Goal: Navigation & Orientation: Find specific page/section

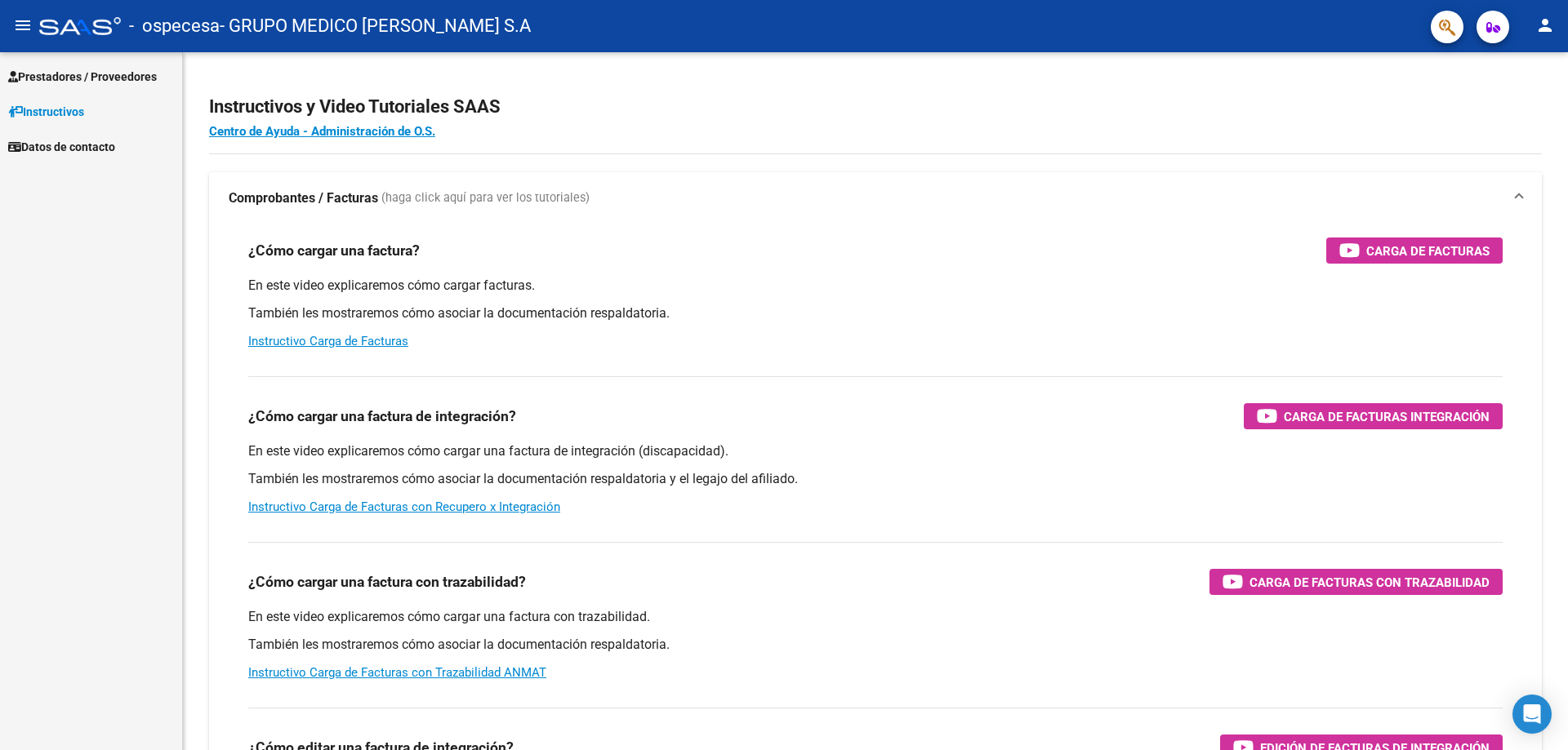
click at [87, 69] on span "Prestadores / Proveedores" at bounding box center [82, 77] width 148 height 18
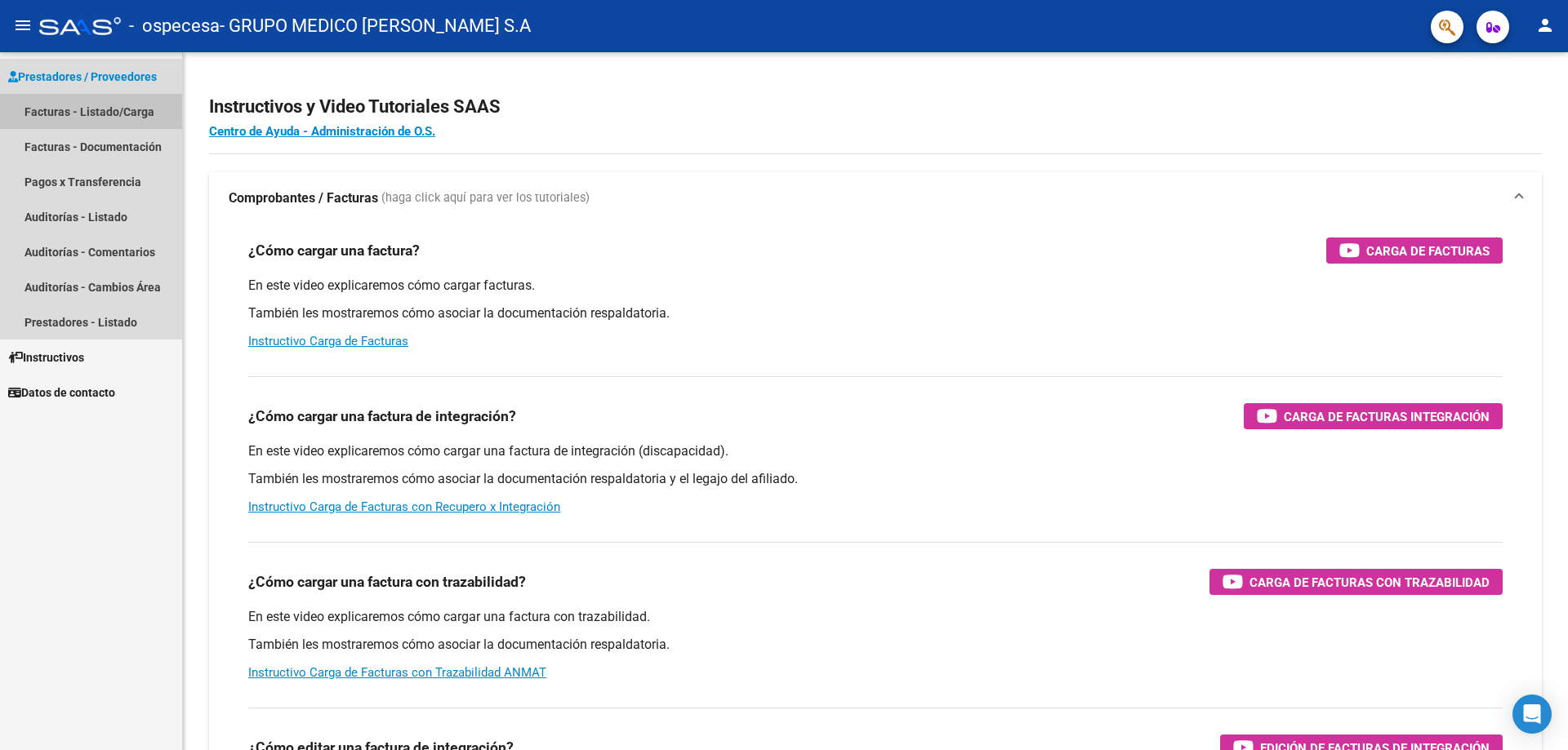
click at [73, 112] on link "Facturas - Listado/Carga" at bounding box center [91, 112] width 182 height 36
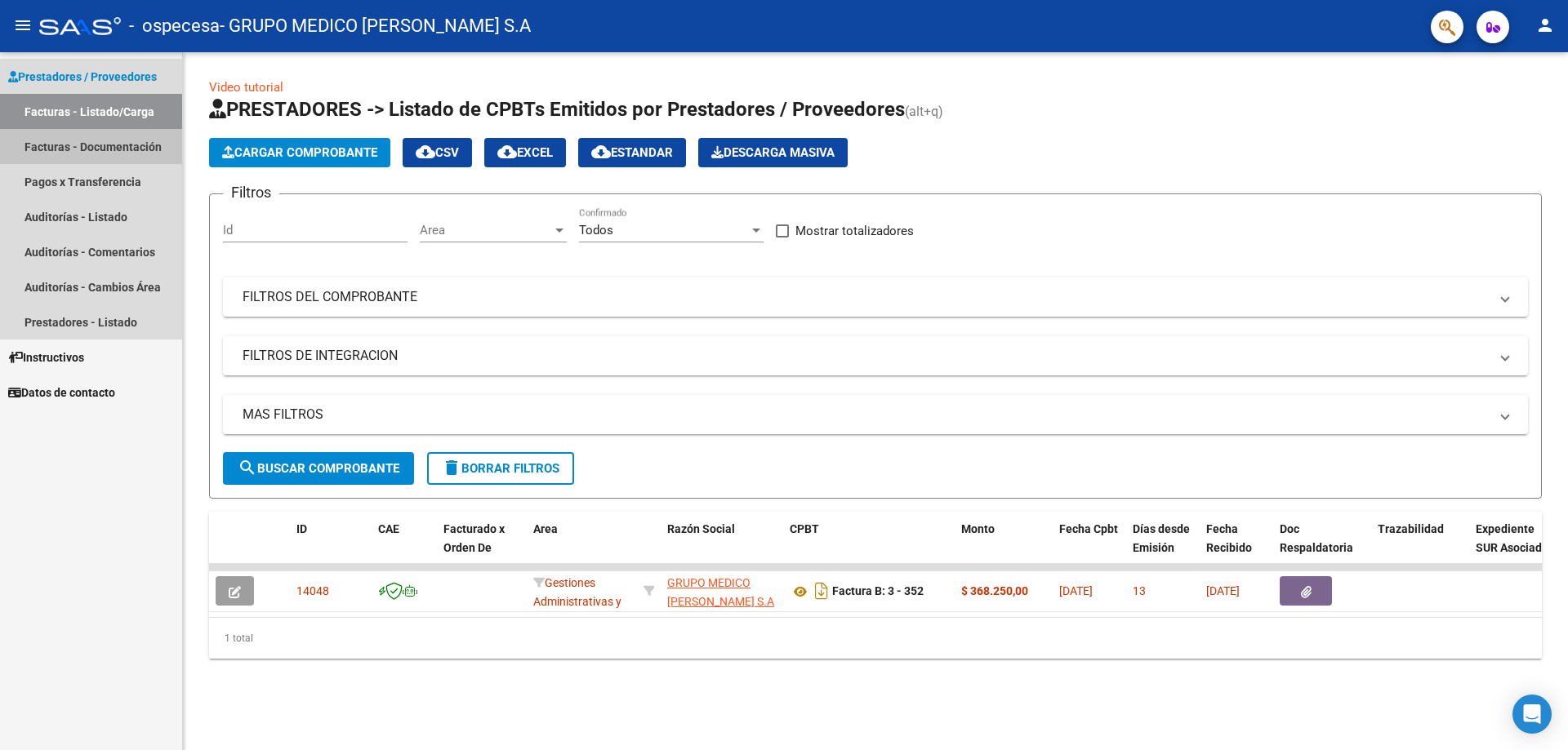
click at [66, 148] on link "Facturas - Documentación" at bounding box center [91, 147] width 182 height 36
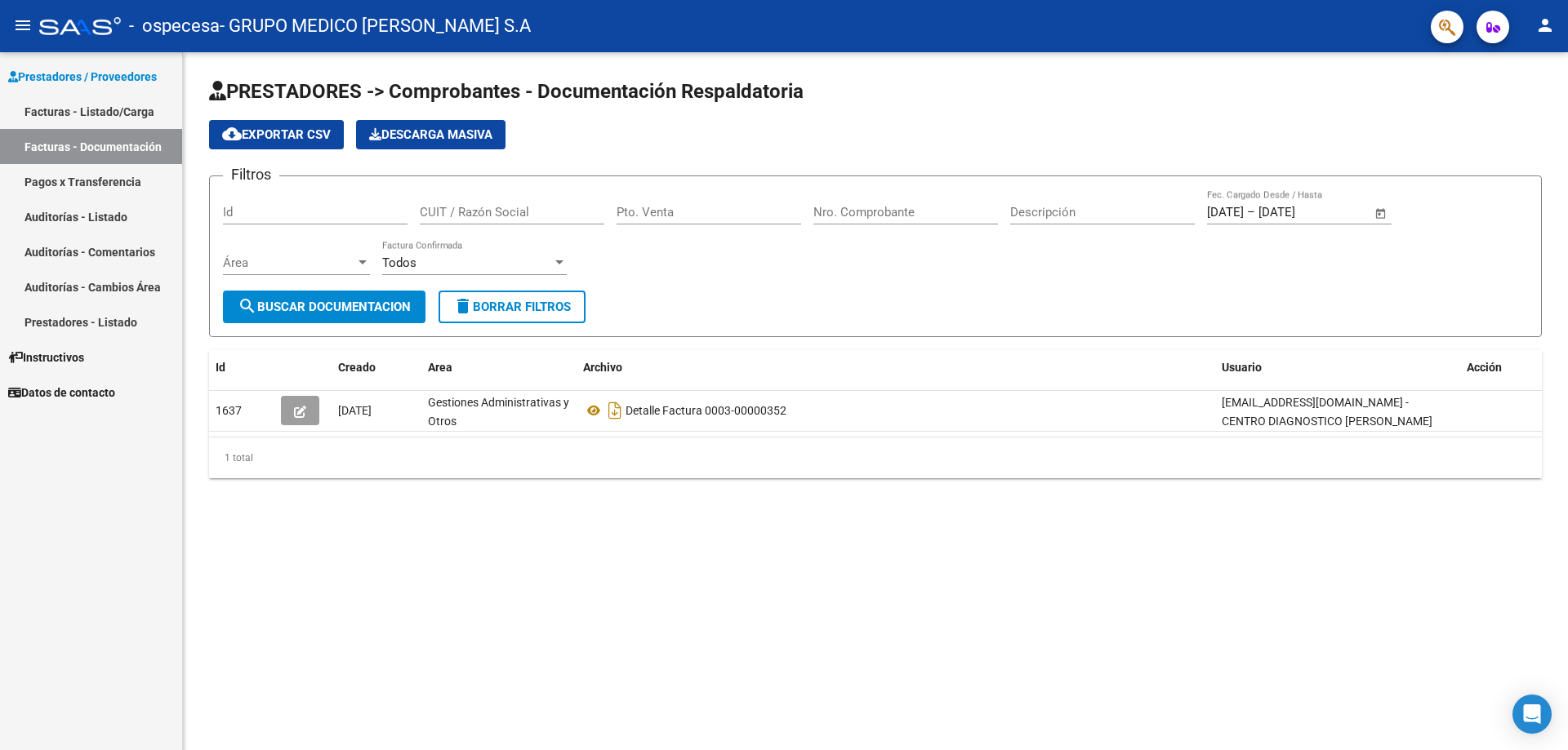
click at [53, 186] on link "Pagos x Transferencia" at bounding box center [91, 182] width 182 height 36
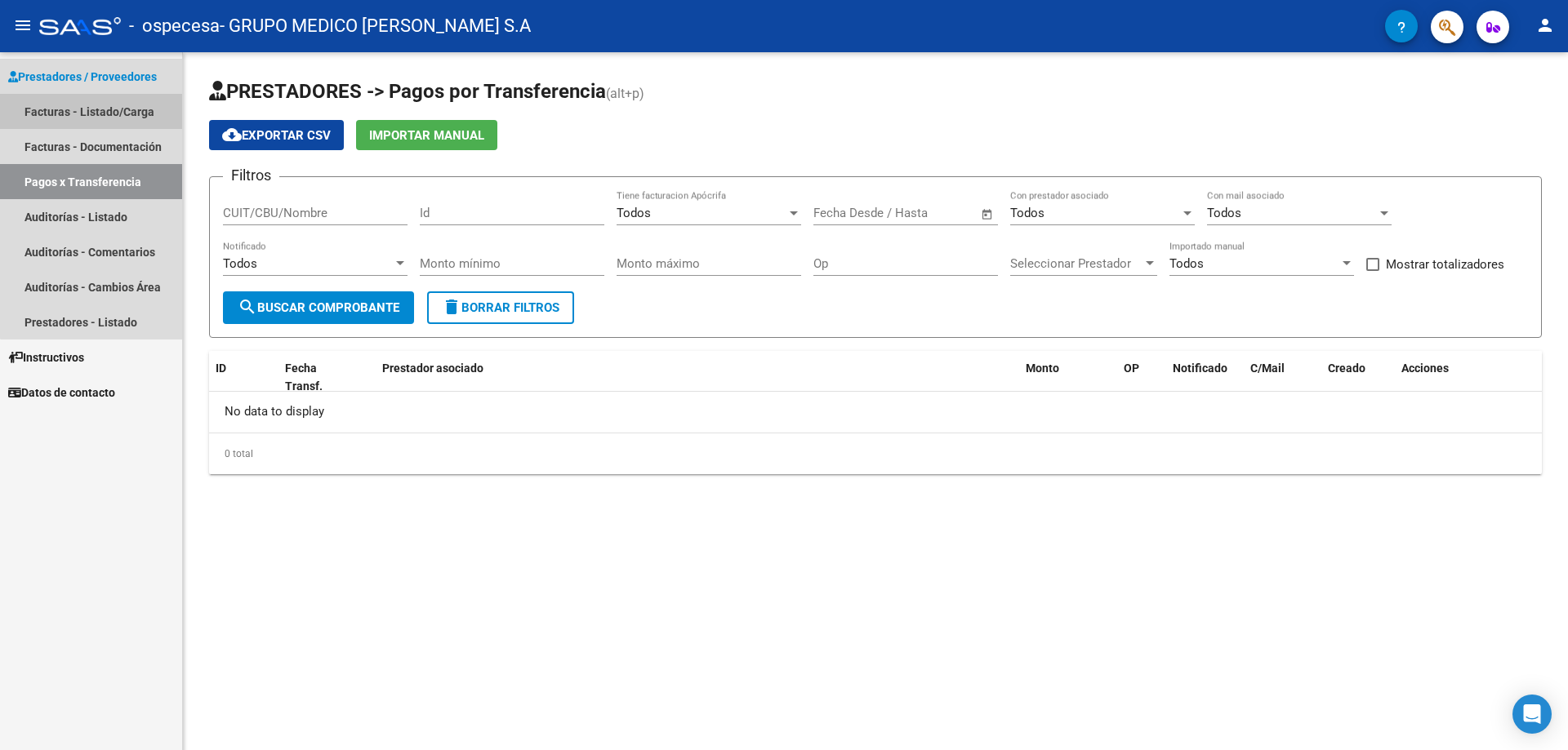
click at [94, 119] on link "Facturas - Listado/Carga" at bounding box center [91, 112] width 182 height 36
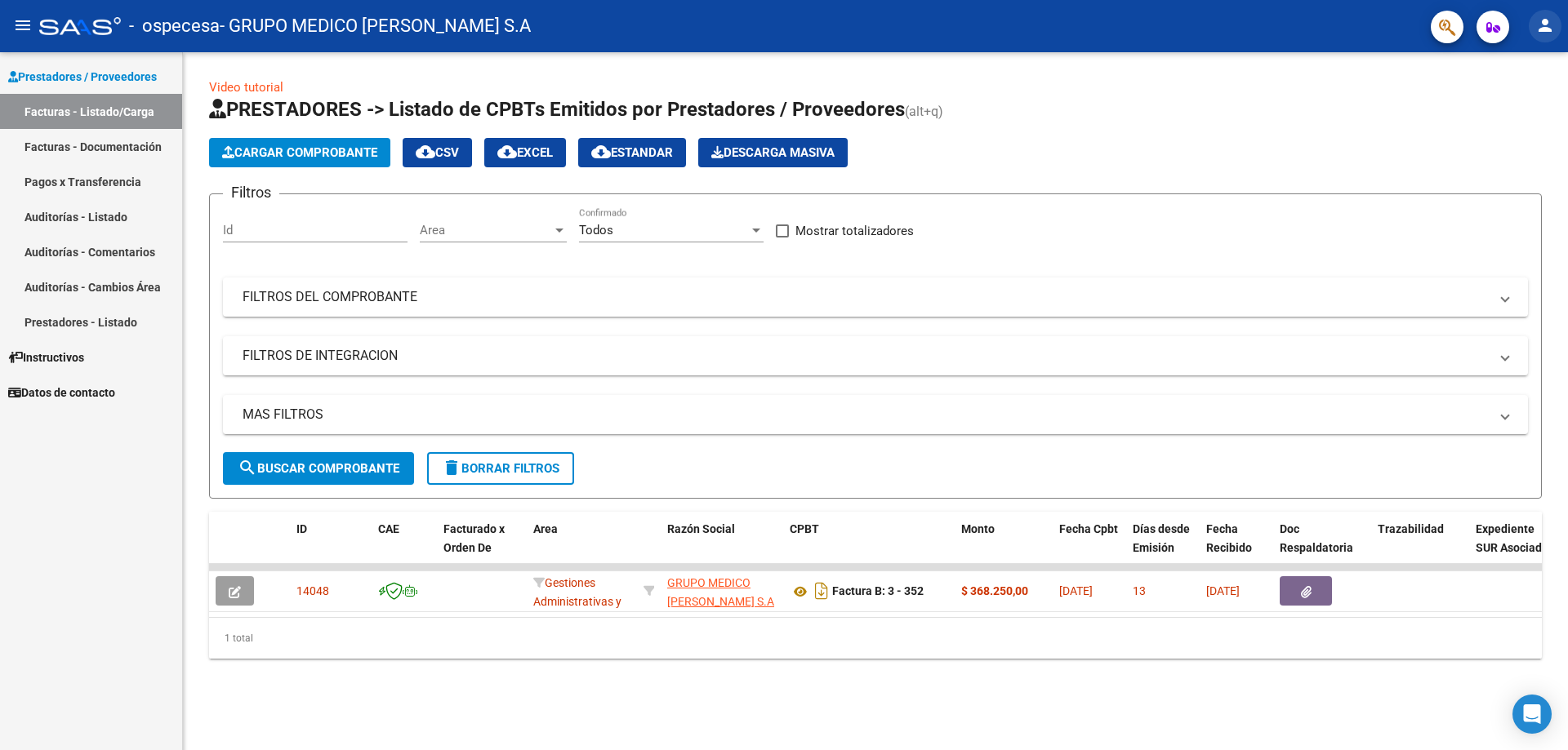
click at [1548, 21] on mat-icon "person" at bounding box center [1545, 26] width 20 height 20
click at [1510, 116] on button "exit_to_app Salir" at bounding box center [1512, 108] width 100 height 40
